Goal: Transaction & Acquisition: Purchase product/service

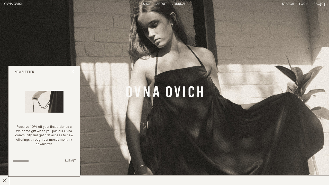
click at [74, 72] on div "Newsletter" at bounding box center [44, 72] width 72 height 12
click at [71, 72] on icon "Close popup" at bounding box center [72, 71] width 3 height 3
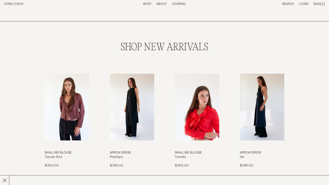
scroll to position [440, 0]
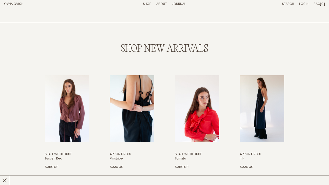
click at [129, 124] on img "Apron Dress" at bounding box center [132, 108] width 45 height 67
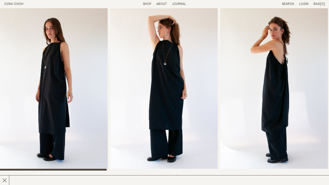
click at [172, 73] on img "2 / 8" at bounding box center [164, 89] width 108 height 162
click at [269, 71] on img "3 / 8" at bounding box center [275, 89] width 108 height 162
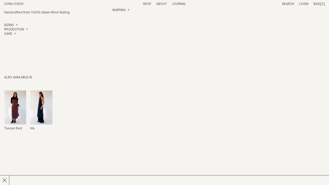
scroll to position [243, 0]
click at [19, 101] on img "Apron Dress" at bounding box center [15, 107] width 22 height 34
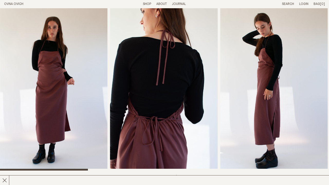
click at [148, 5] on link "Shop" at bounding box center [147, 3] width 8 height 3
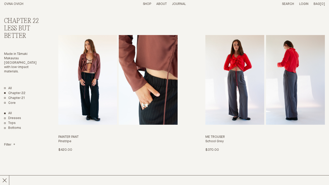
scroll to position [885, 0]
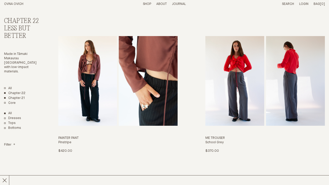
click at [5, 96] on link "Chapter 21" at bounding box center [14, 98] width 21 height 4
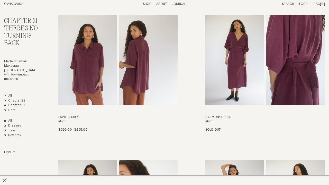
scroll to position [181, 0]
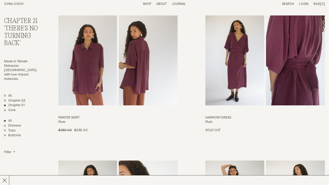
click at [239, 77] on img "Harmony Dress" at bounding box center [235, 60] width 59 height 90
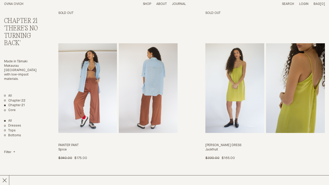
scroll to position [734, 0]
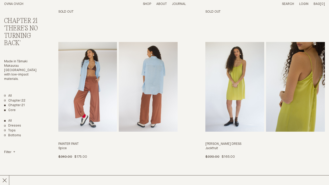
click at [10, 108] on link "Core" at bounding box center [10, 110] width 12 height 4
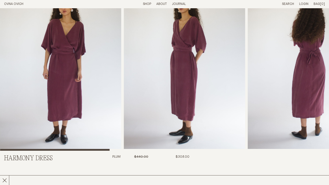
scroll to position [21, 0]
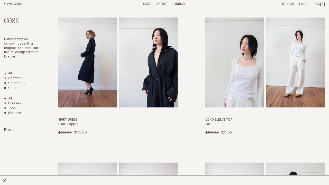
scroll to position [322, 0]
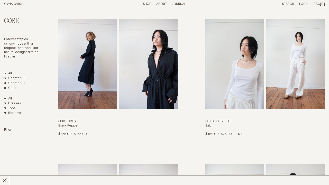
click at [226, 87] on img "Long Sleeve Top" at bounding box center [235, 64] width 59 height 90
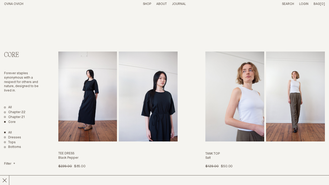
scroll to position [0, 0]
click at [16, 135] on link "Dresses" at bounding box center [12, 137] width 17 height 4
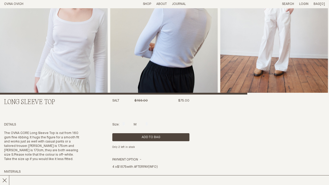
scroll to position [76, 0]
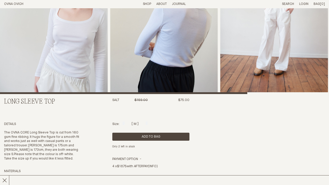
click at [134, 121] on div at bounding box center [135, 122] width 3 height 3
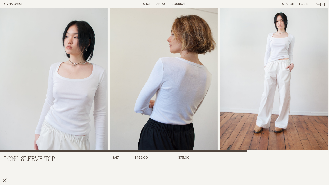
scroll to position [19, 0]
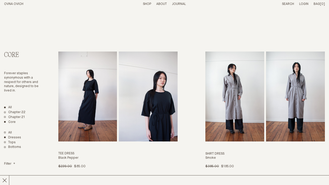
click at [5, 106] on link "All" at bounding box center [8, 107] width 8 height 4
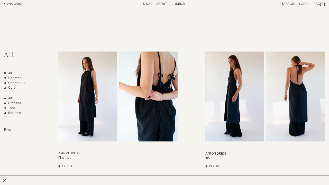
click at [5, 101] on link "Dresses" at bounding box center [12, 103] width 17 height 4
